Goal: Task Accomplishment & Management: Manage account settings

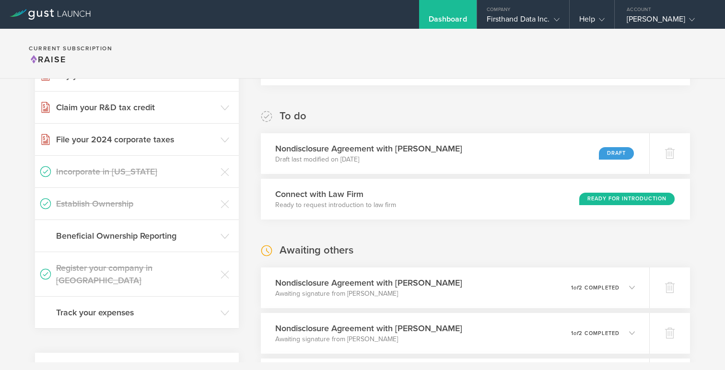
scroll to position [150, 0]
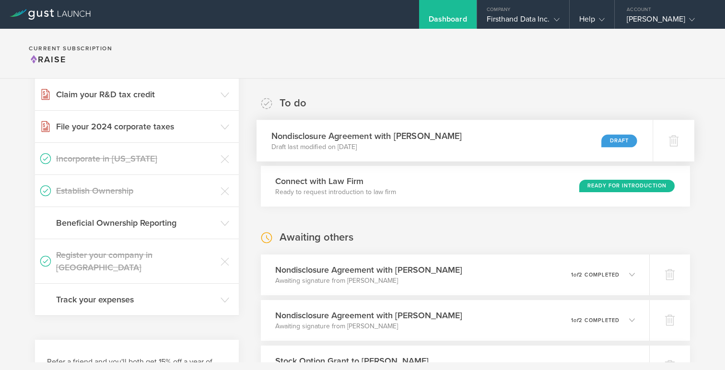
click at [494, 136] on div "Nondisclosure Agreement with Usman Chowdary Draft last modified on Sep 5, 2025 …" at bounding box center [454, 141] width 396 height 42
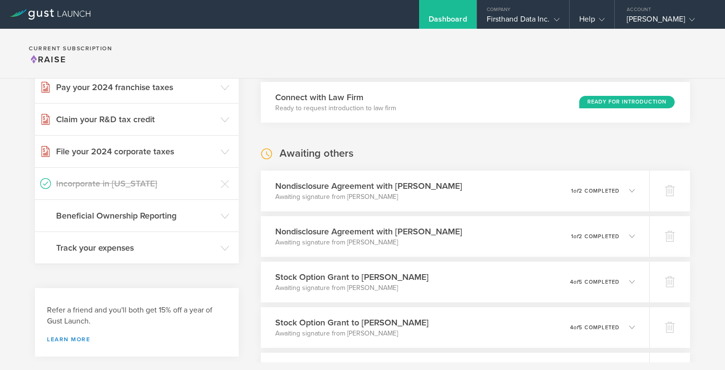
scroll to position [241, 0]
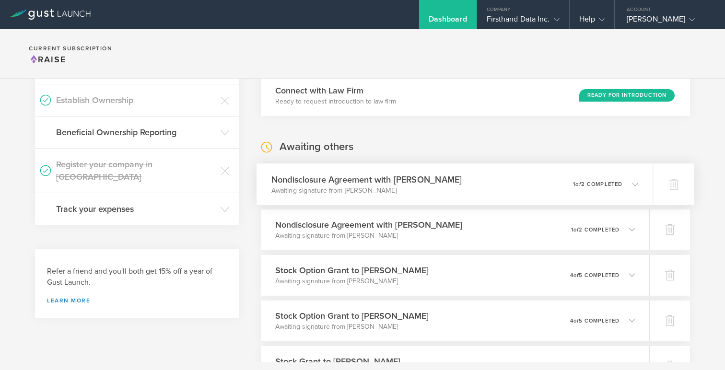
click at [633, 185] on icon at bounding box center [635, 184] width 6 height 6
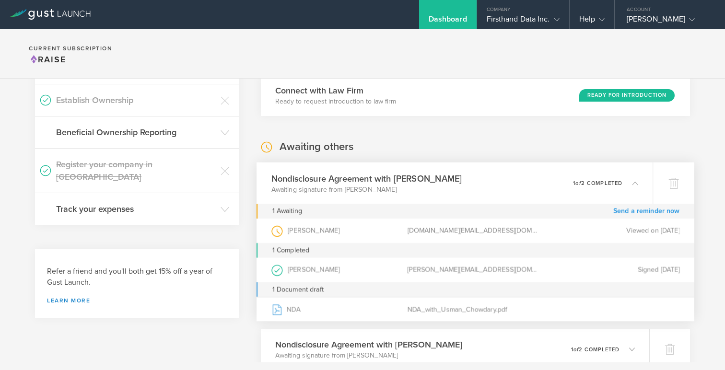
click at [635, 211] on link "Send a reminder now" at bounding box center [646, 211] width 67 height 15
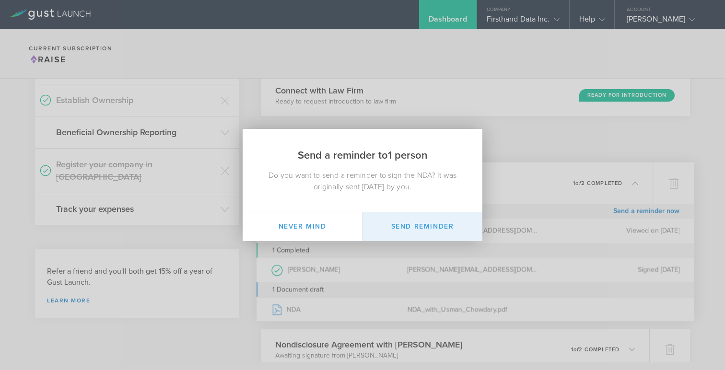
click at [423, 229] on button "Send Reminder" at bounding box center [422, 226] width 120 height 29
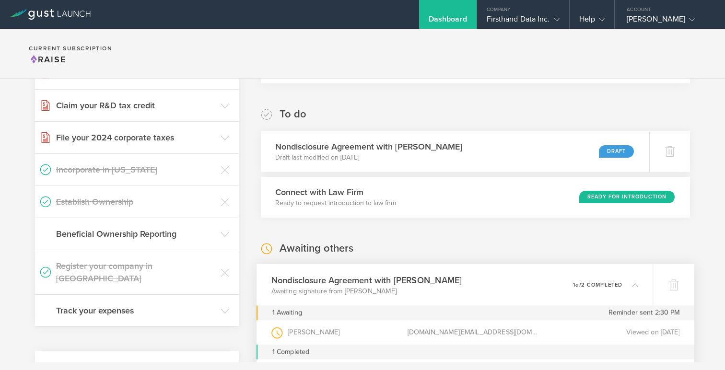
scroll to position [129, 0]
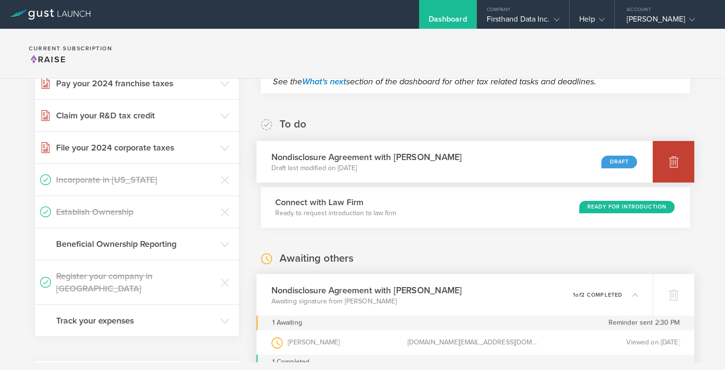
click at [670, 157] on icon at bounding box center [674, 162] width 12 height 12
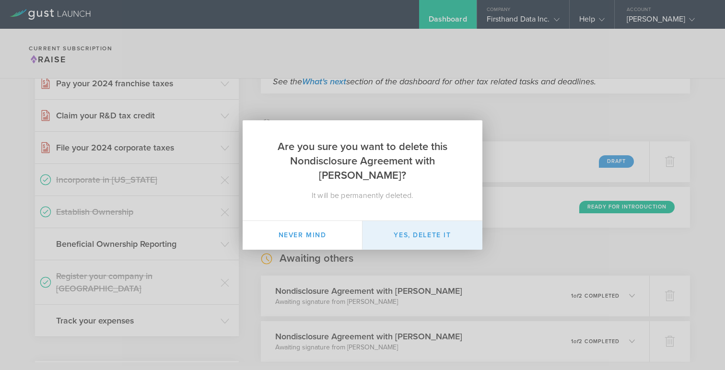
click at [412, 235] on button "Yes, delete it" at bounding box center [422, 235] width 120 height 29
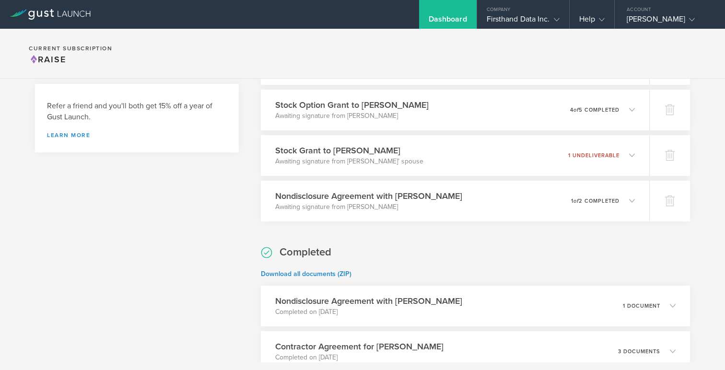
scroll to position [0, 0]
